Goal: Task Accomplishment & Management: Use online tool/utility

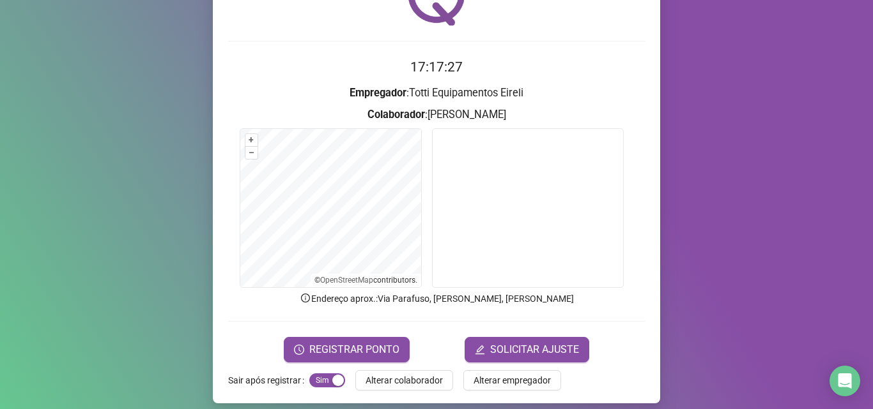
scroll to position [89, 0]
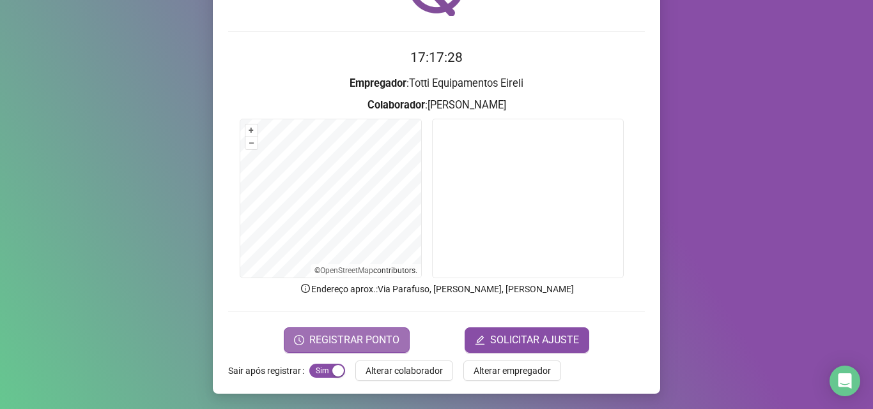
click at [353, 345] on span "REGISTRAR PONTO" at bounding box center [354, 340] width 90 height 15
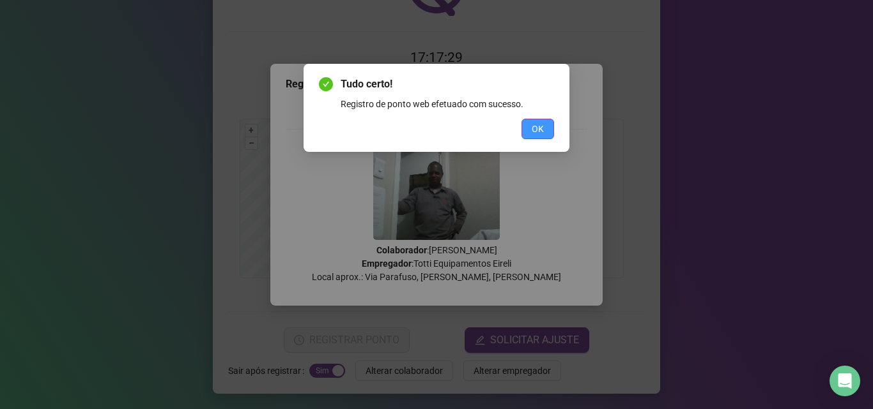
click at [540, 134] on span "OK" at bounding box center [537, 129] width 12 height 14
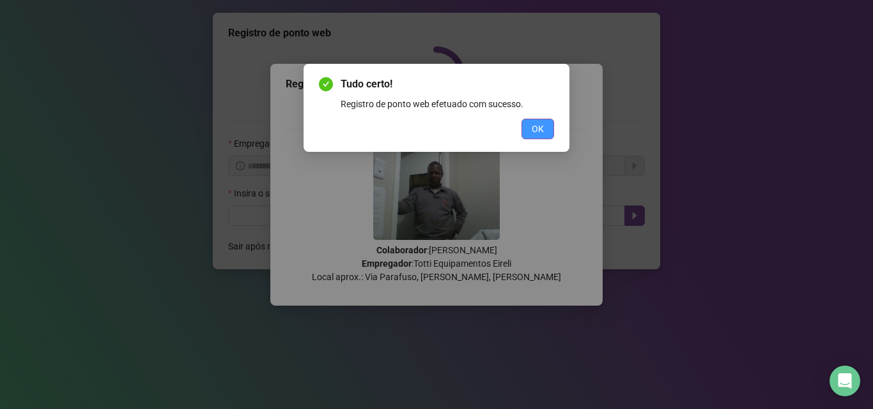
scroll to position [0, 0]
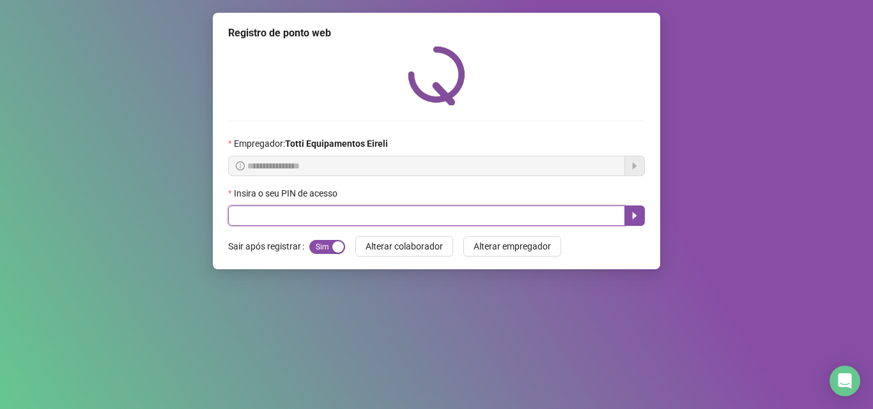
click at [401, 215] on input "text" at bounding box center [426, 216] width 397 height 20
type input "*****"
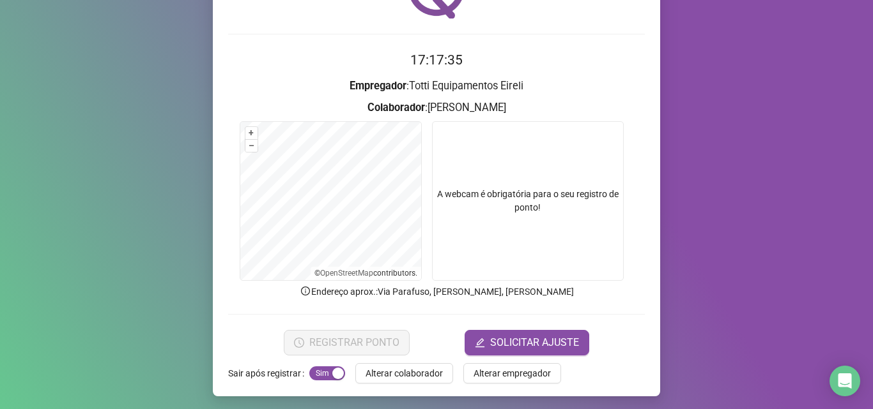
scroll to position [89, 0]
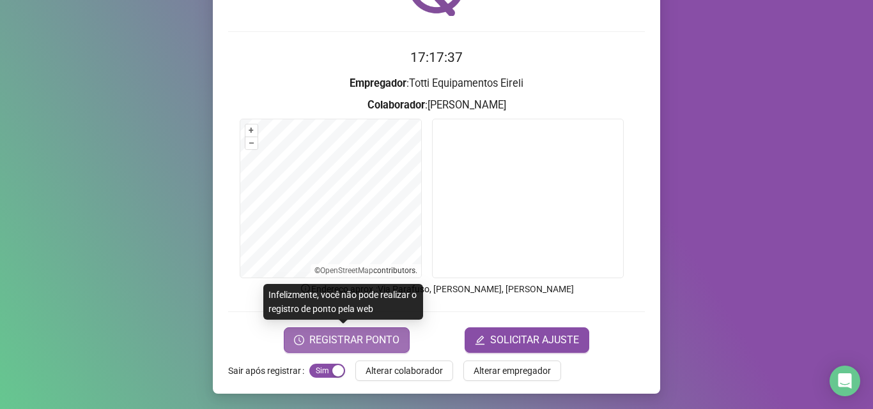
click at [314, 339] on span "REGISTRAR PONTO" at bounding box center [354, 340] width 90 height 15
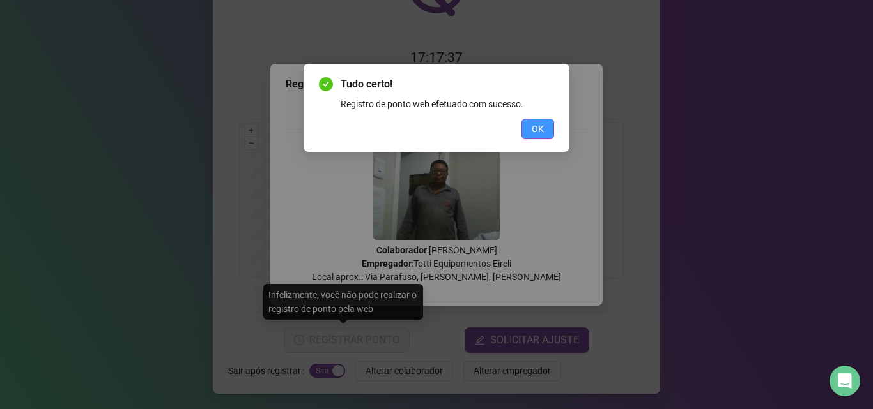
click at [538, 126] on span "OK" at bounding box center [537, 129] width 12 height 14
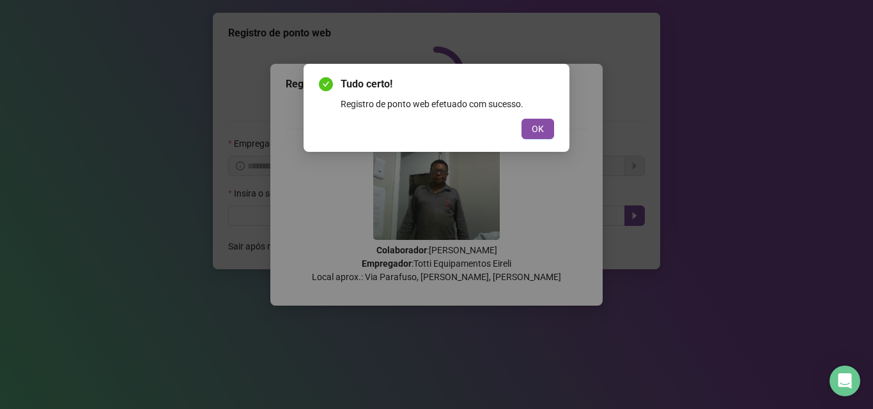
scroll to position [0, 0]
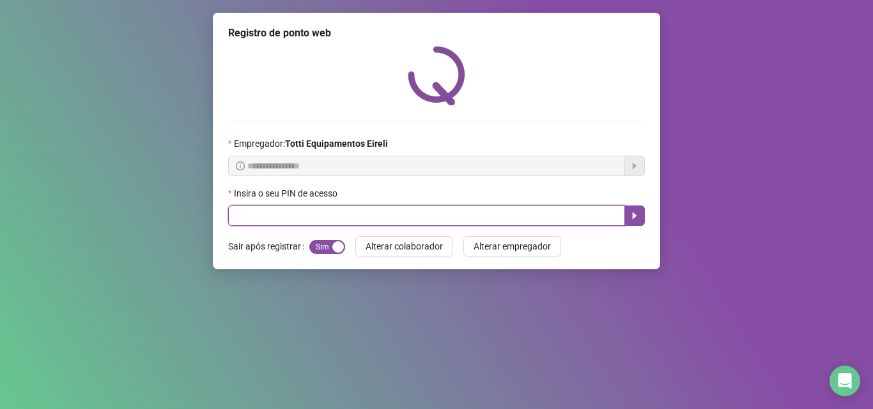
click at [240, 217] on input "text" at bounding box center [426, 216] width 397 height 20
type input "*****"
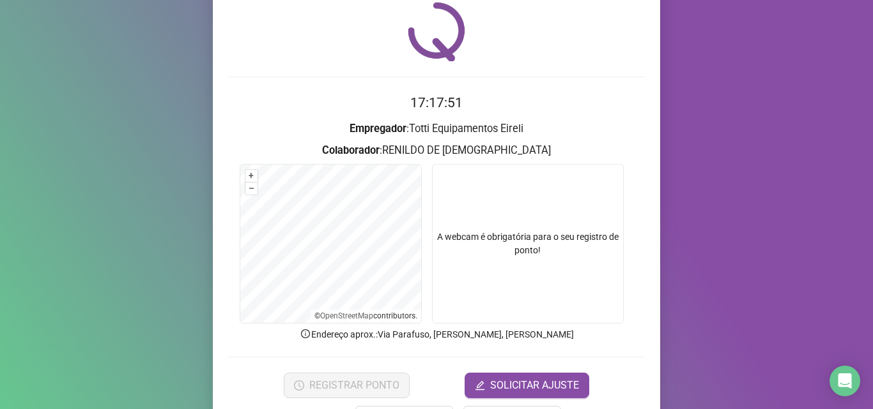
scroll to position [89, 0]
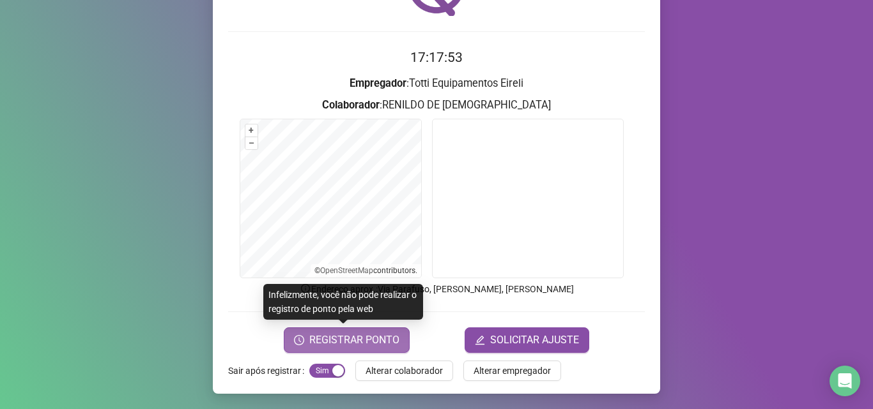
click at [318, 345] on span "REGISTRAR PONTO" at bounding box center [354, 340] width 90 height 15
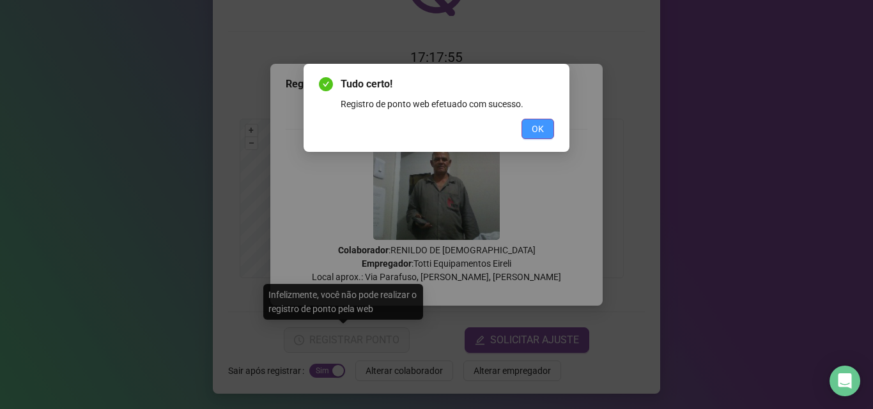
click at [533, 124] on span "OK" at bounding box center [537, 129] width 12 height 14
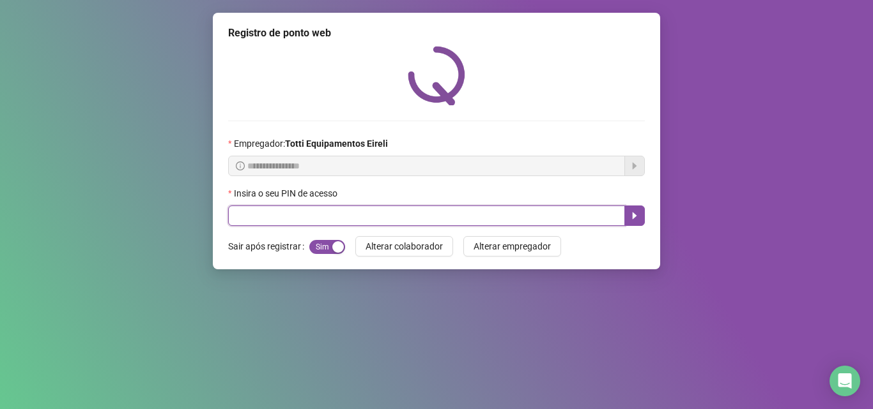
click at [301, 211] on input "text" at bounding box center [426, 216] width 397 height 20
type input "*****"
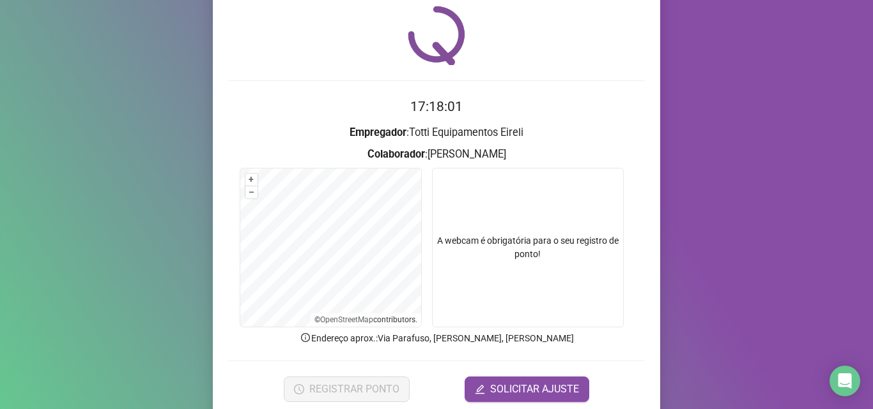
scroll to position [89, 0]
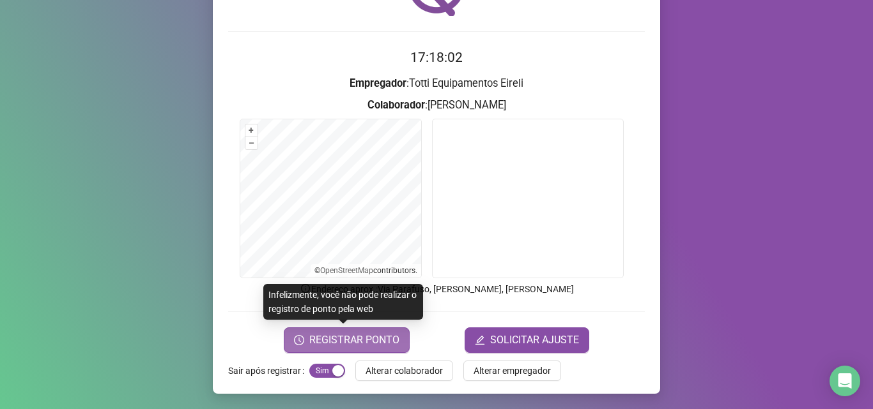
click at [351, 343] on span "REGISTRAR PONTO" at bounding box center [354, 340] width 90 height 15
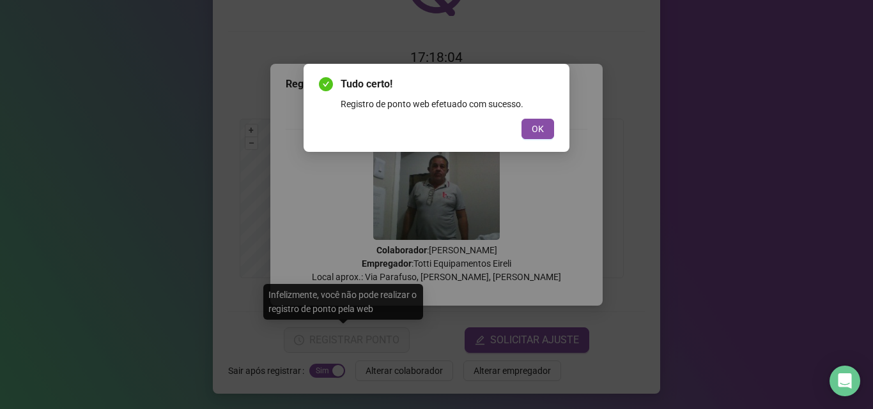
click at [533, 114] on div "Tudo certo! Registro de ponto web efetuado com sucesso. OK" at bounding box center [436, 108] width 235 height 63
click at [532, 129] on span "OK" at bounding box center [537, 129] width 12 height 14
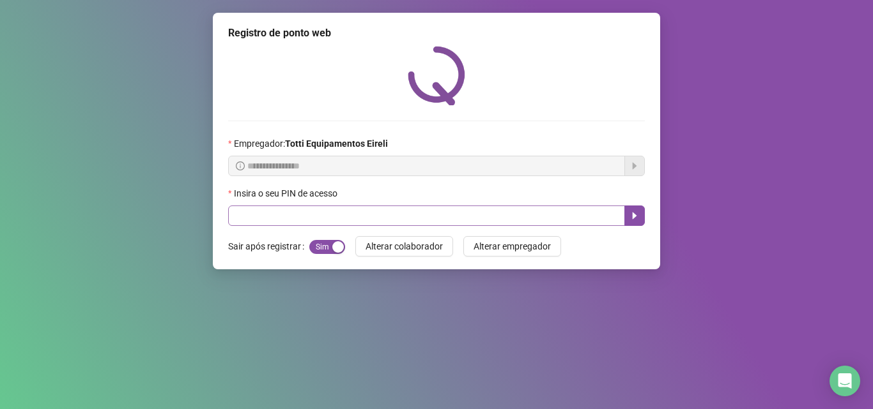
drag, startPoint x: 294, startPoint y: 233, endPoint x: 282, endPoint y: 220, distance: 17.6
click at [293, 232] on div "**********" at bounding box center [436, 141] width 447 height 257
click at [281, 220] on input "text" at bounding box center [426, 216] width 397 height 20
type input "*****"
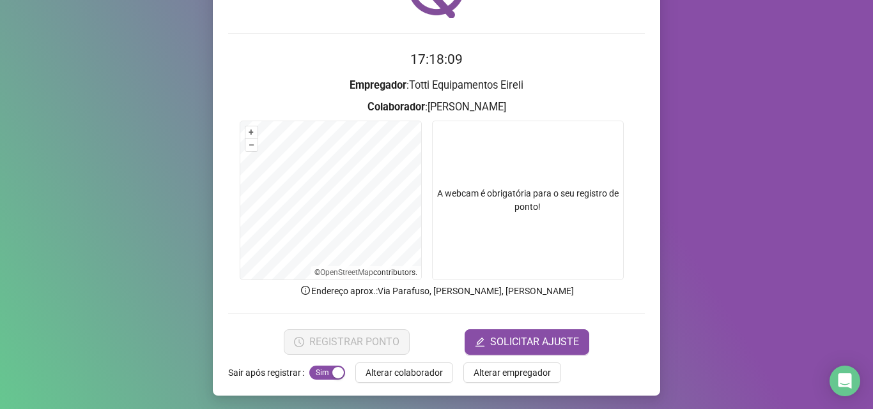
scroll to position [89, 0]
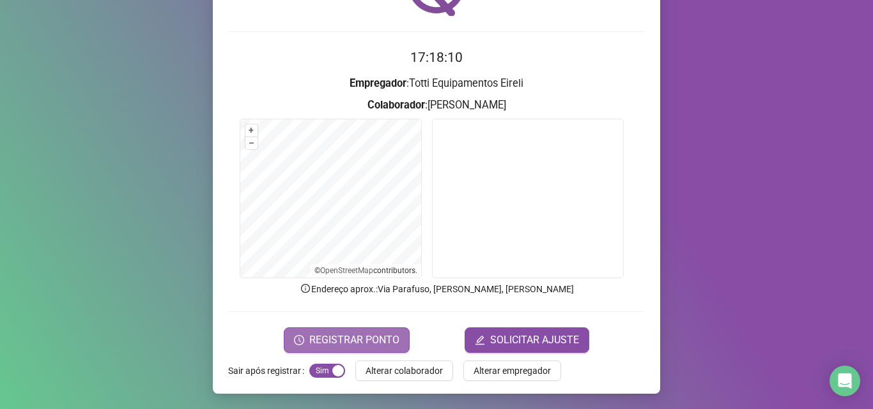
click at [326, 337] on span "REGISTRAR PONTO" at bounding box center [354, 340] width 90 height 15
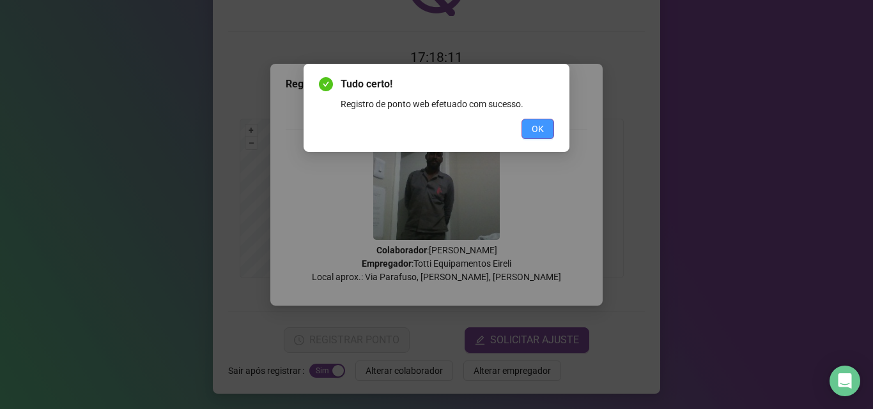
click at [546, 125] on button "OK" at bounding box center [537, 129] width 33 height 20
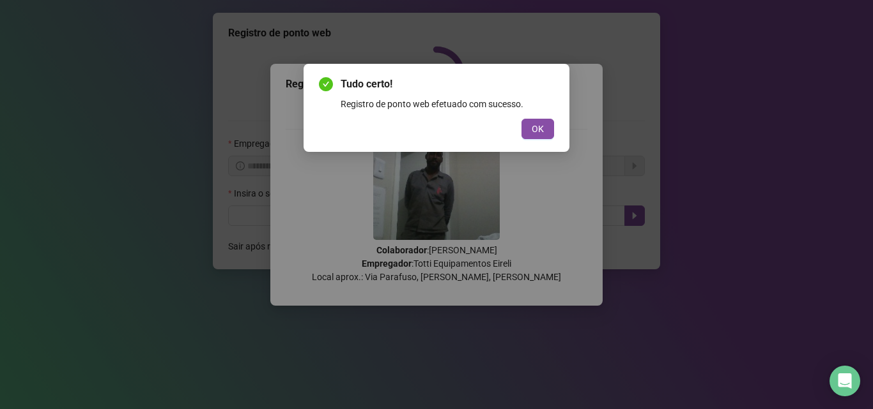
scroll to position [0, 0]
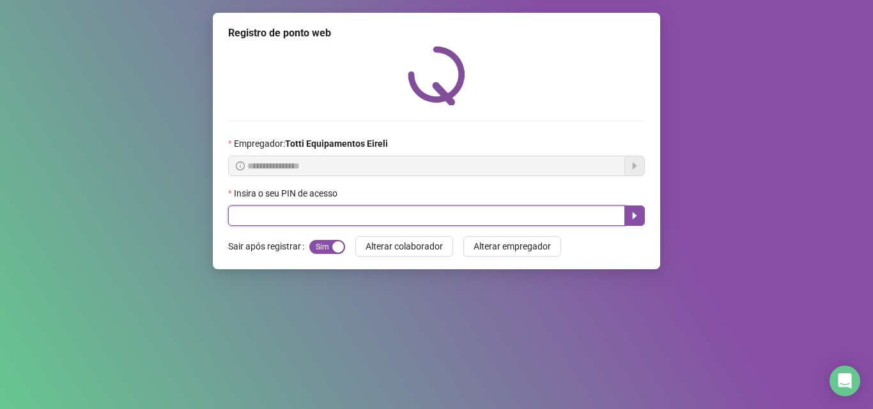
click at [250, 220] on input "text" at bounding box center [426, 216] width 397 height 20
type input "*****"
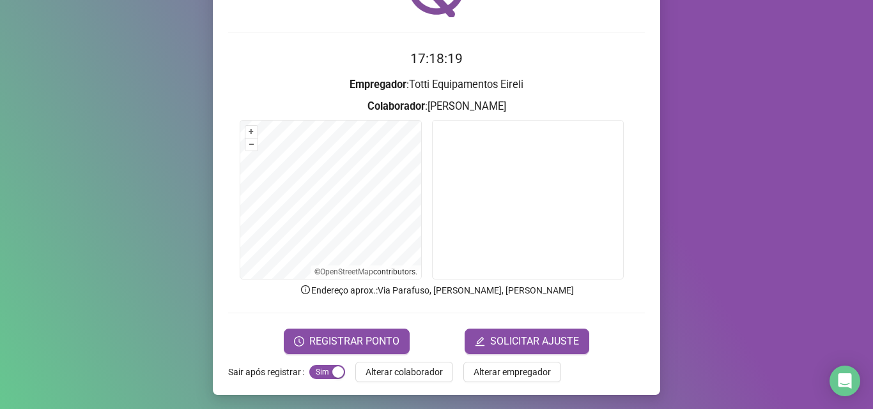
scroll to position [89, 0]
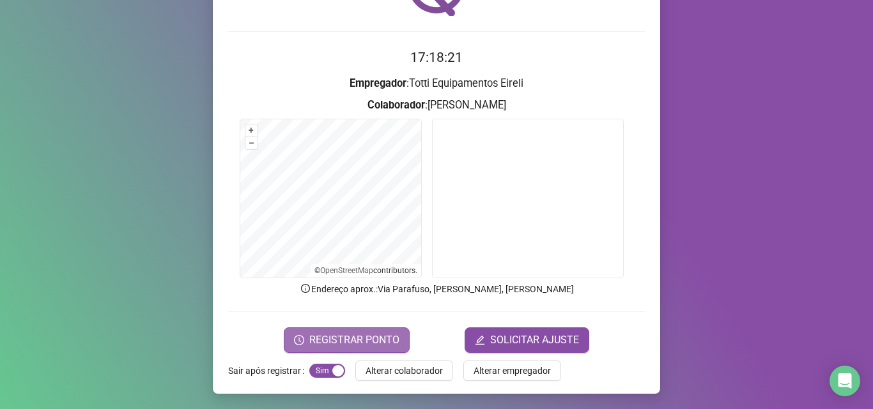
click at [329, 340] on span "REGISTRAR PONTO" at bounding box center [354, 340] width 90 height 15
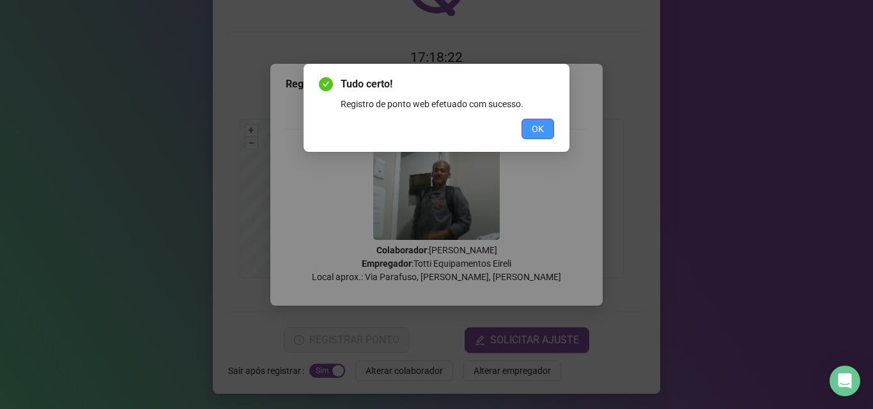
click at [547, 127] on button "OK" at bounding box center [537, 129] width 33 height 20
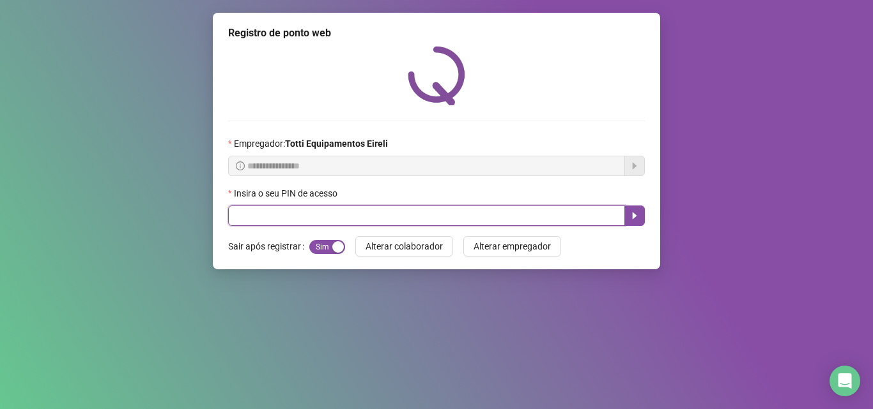
click at [399, 218] on input "text" at bounding box center [426, 216] width 397 height 20
type input "*****"
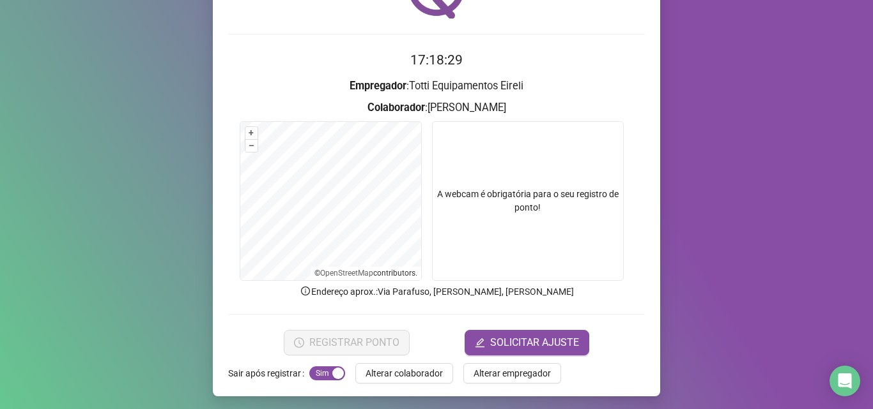
scroll to position [89, 0]
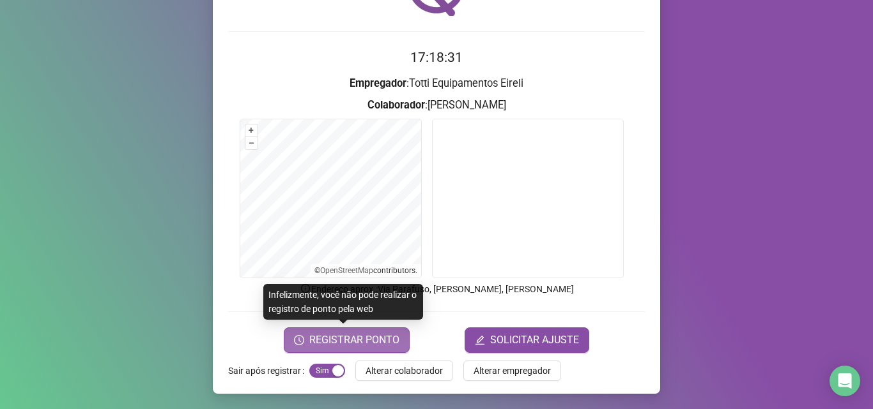
click at [354, 344] on span "REGISTRAR PONTO" at bounding box center [354, 340] width 90 height 15
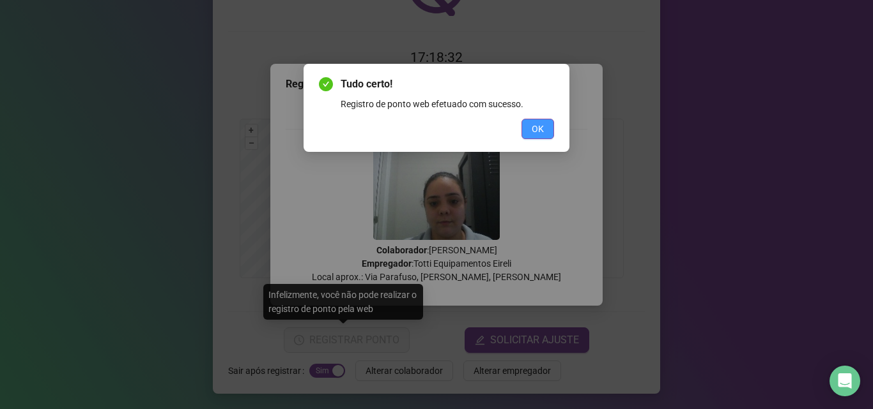
click at [530, 128] on button "OK" at bounding box center [537, 129] width 33 height 20
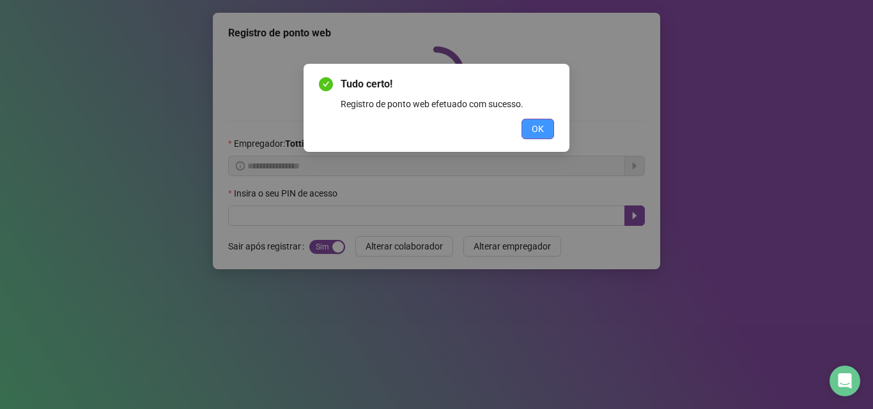
scroll to position [0, 0]
